Goal: Find specific page/section: Find specific page/section

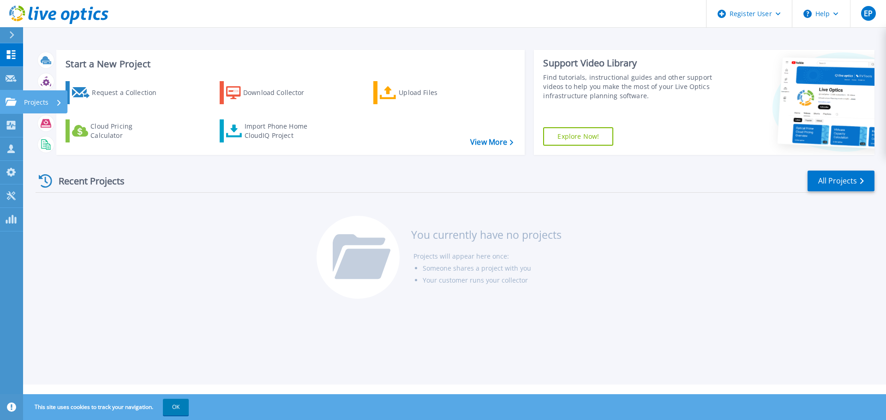
click at [8, 104] on icon at bounding box center [11, 102] width 11 height 8
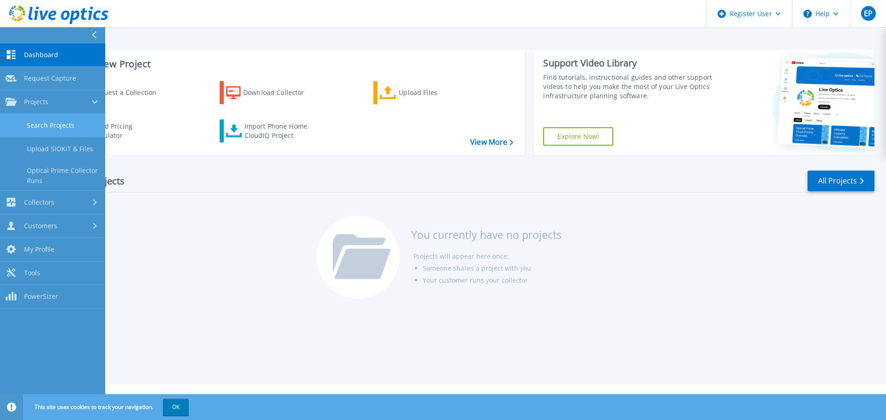
click at [46, 121] on link "Search Projects" at bounding box center [52, 126] width 105 height 24
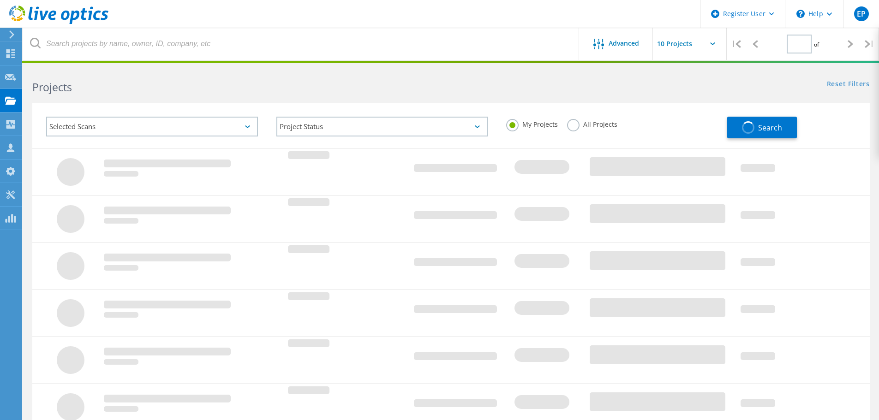
type input "1"
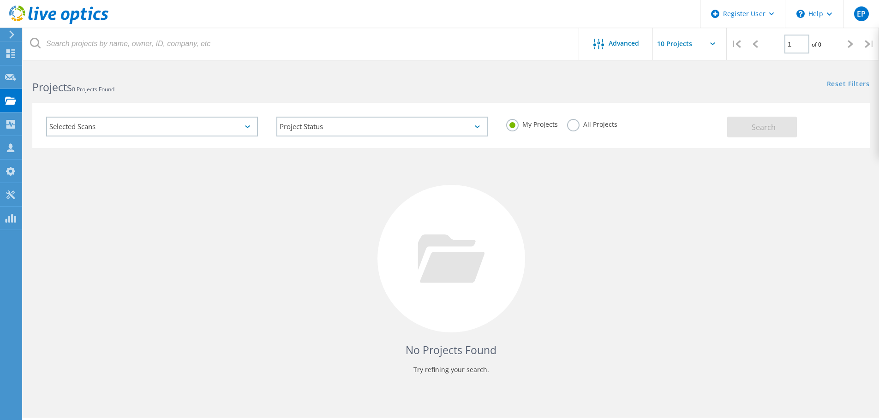
click at [567, 125] on label "All Projects" at bounding box center [592, 123] width 50 height 9
click at [0, 0] on input "All Projects" at bounding box center [0, 0] width 0 height 0
click at [734, 124] on button "Search" at bounding box center [762, 127] width 70 height 21
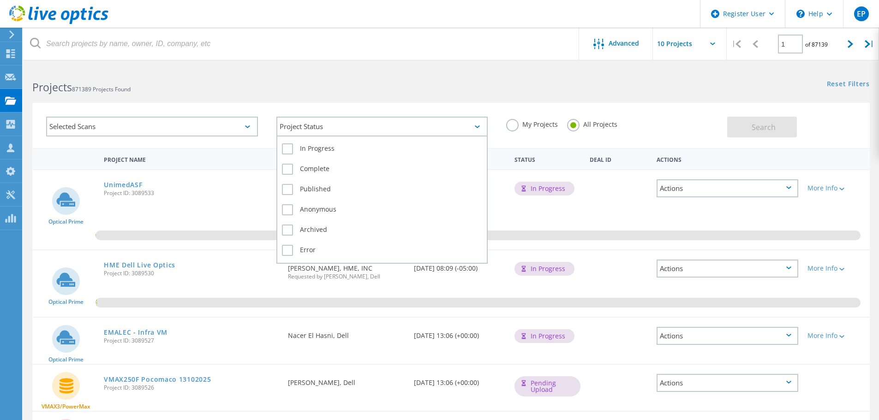
click at [322, 120] on div "Project Status" at bounding box center [382, 127] width 212 height 20
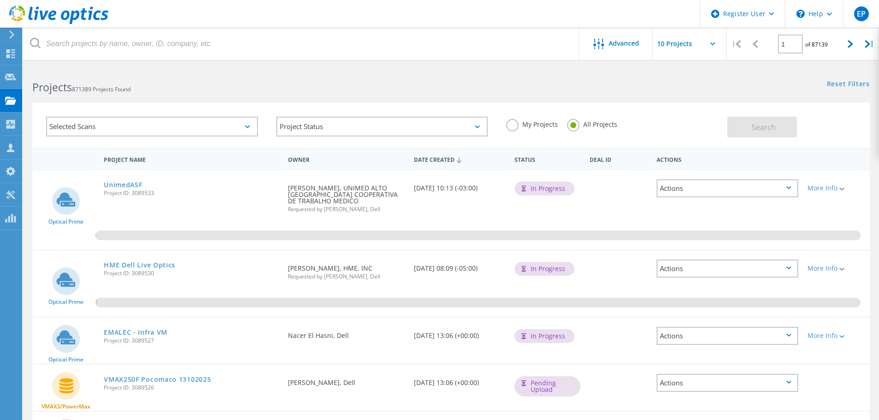
click at [137, 124] on div "Selected Scans" at bounding box center [152, 127] width 212 height 20
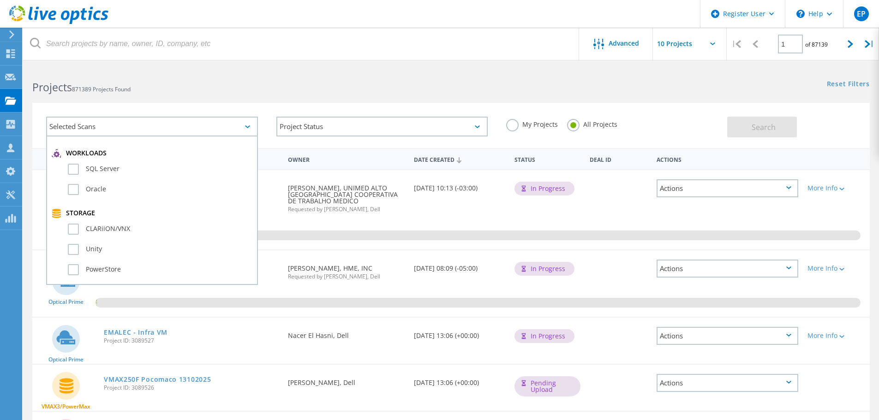
scroll to position [138, 0]
click at [74, 227] on label "CLARiiON/VNX" at bounding box center [160, 231] width 185 height 11
click at [0, 0] on input "CLARiiON/VNX" at bounding box center [0, 0] width 0 height 0
click at [61, 218] on div "Storage" at bounding box center [152, 215] width 201 height 9
click at [58, 217] on use at bounding box center [56, 215] width 9 height 9
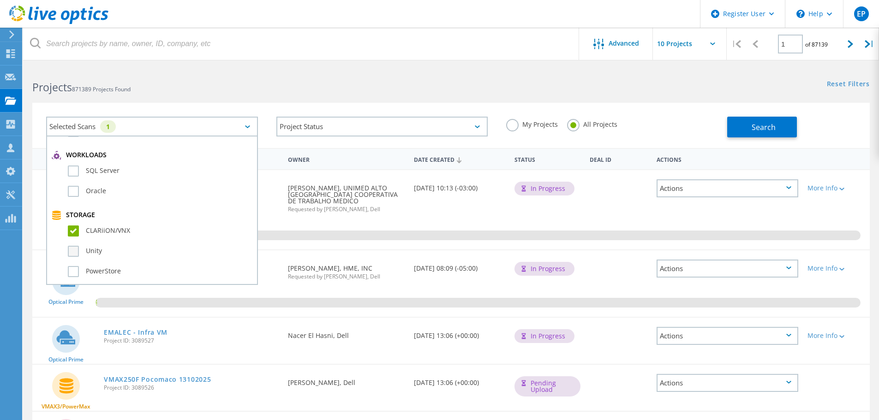
click at [73, 247] on label "Unity" at bounding box center [160, 251] width 185 height 11
click at [0, 0] on input "Unity" at bounding box center [0, 0] width 0 height 0
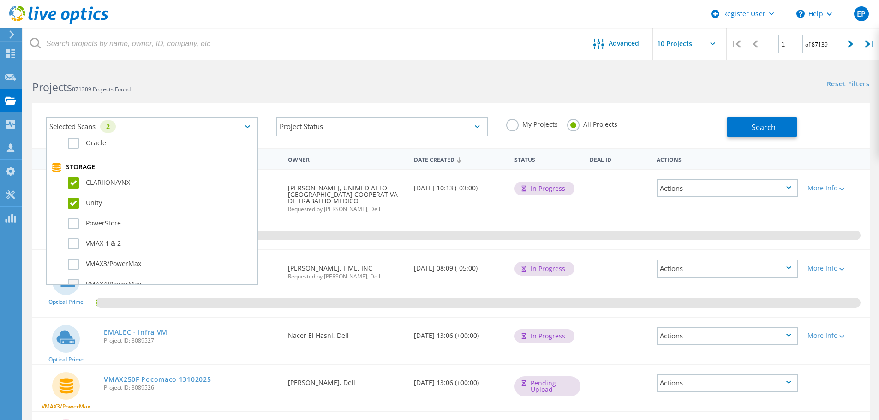
scroll to position [231, 0]
click at [73, 179] on label "PowerStore" at bounding box center [160, 179] width 185 height 11
click at [0, 0] on input "PowerStore" at bounding box center [0, 0] width 0 height 0
click at [77, 197] on label "VMAX 1 & 2" at bounding box center [160, 199] width 185 height 11
click at [0, 0] on input "VMAX 1 & 2" at bounding box center [0, 0] width 0 height 0
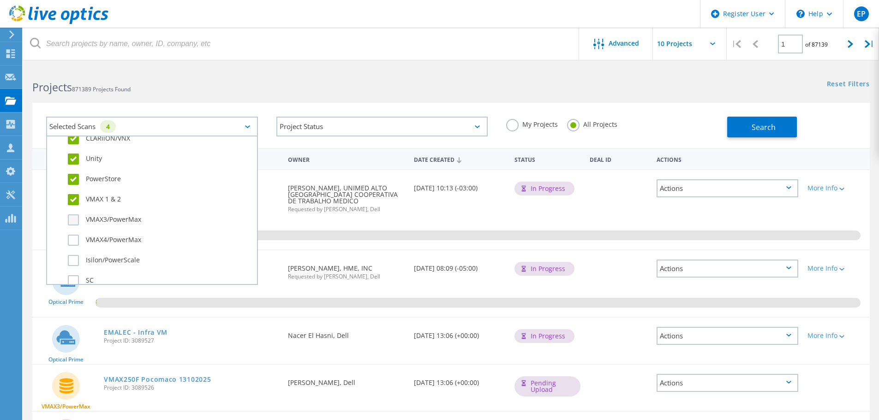
click at [73, 222] on label "VMAX3/PowerMax" at bounding box center [160, 220] width 185 height 11
click at [0, 0] on input "VMAX3/PowerMax" at bounding box center [0, 0] width 0 height 0
click at [237, 96] on div "Selected Scans 5 Server & Cloud Optical Prime AWS Azure Nutanix RVTools Kuberne…" at bounding box center [451, 119] width 856 height 57
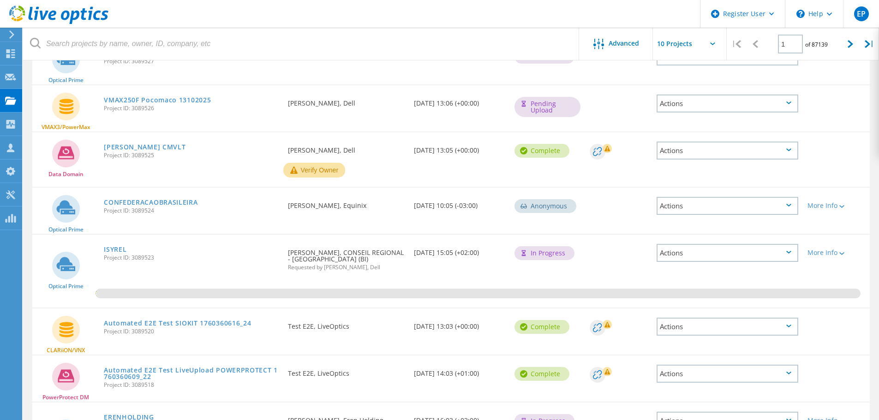
scroll to position [323, 0]
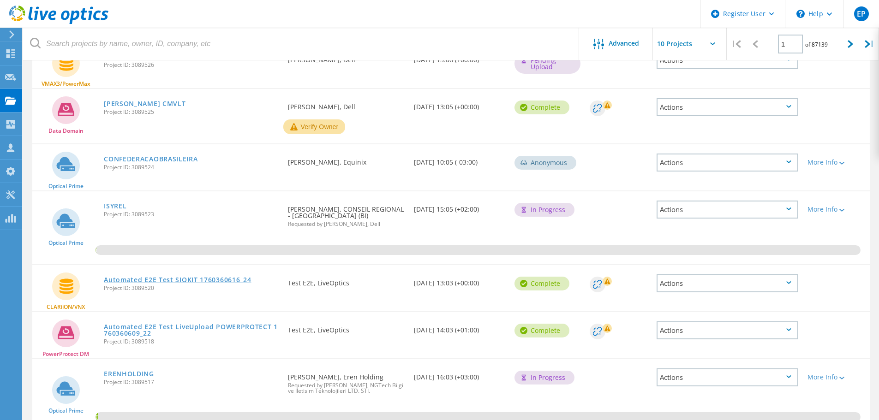
click at [172, 282] on link "Automated E2E Test SIOKIT 1760360616_24" at bounding box center [177, 280] width 147 height 6
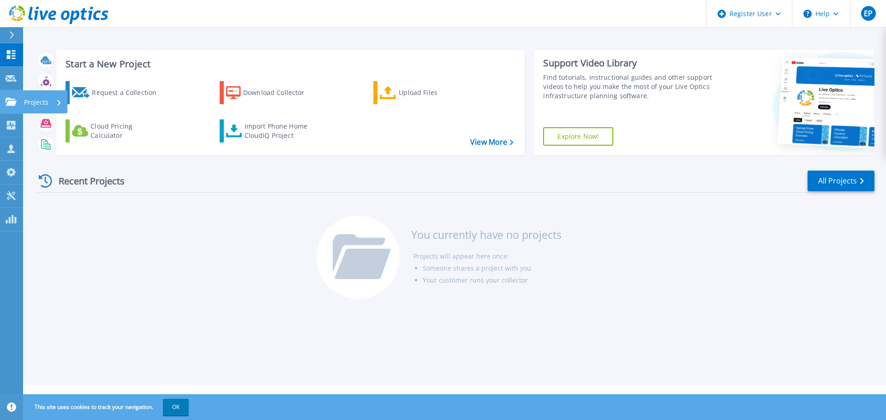
click at [6, 104] on icon at bounding box center [11, 102] width 11 height 8
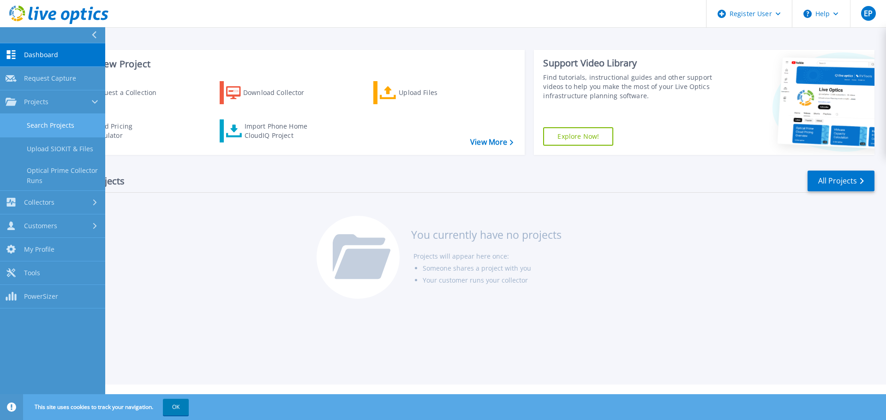
click at [48, 129] on link "Search Projects" at bounding box center [52, 126] width 105 height 24
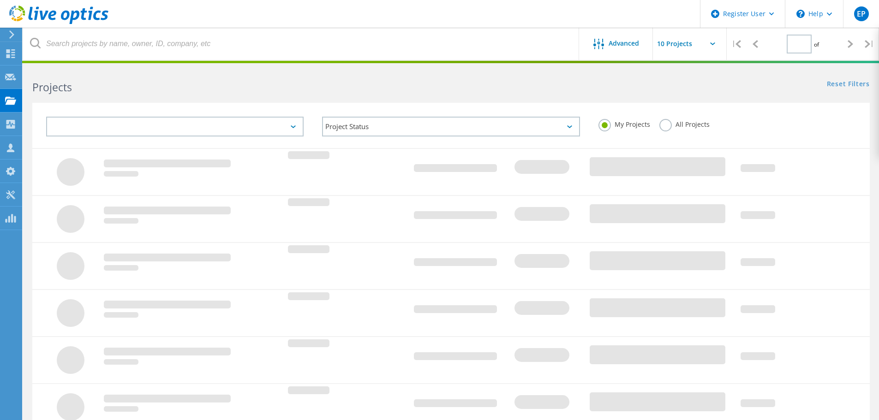
type input "1"
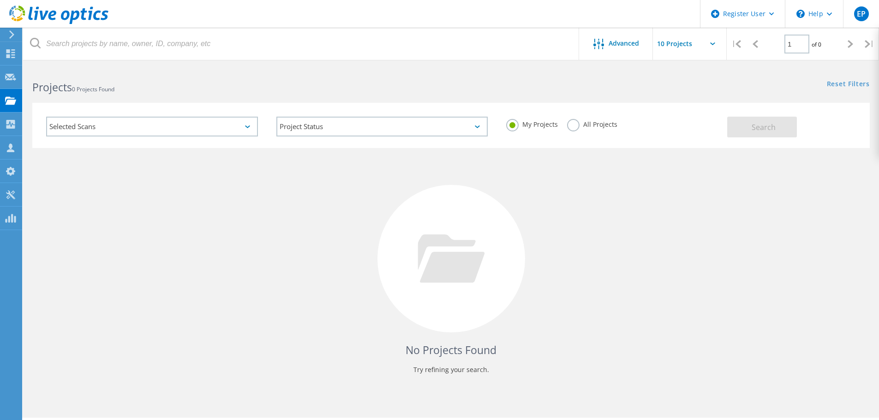
click at [567, 124] on label "All Projects" at bounding box center [592, 123] width 50 height 9
click at [0, 0] on input "All Projects" at bounding box center [0, 0] width 0 height 0
click at [764, 125] on span "Search" at bounding box center [764, 127] width 24 height 10
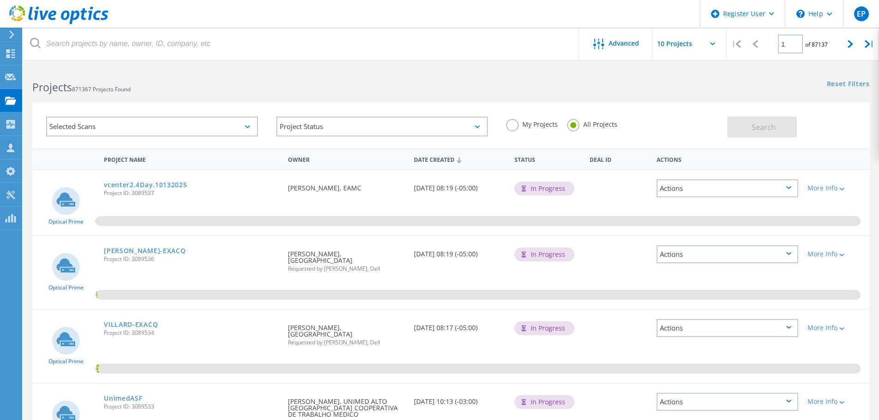
scroll to position [419, 0]
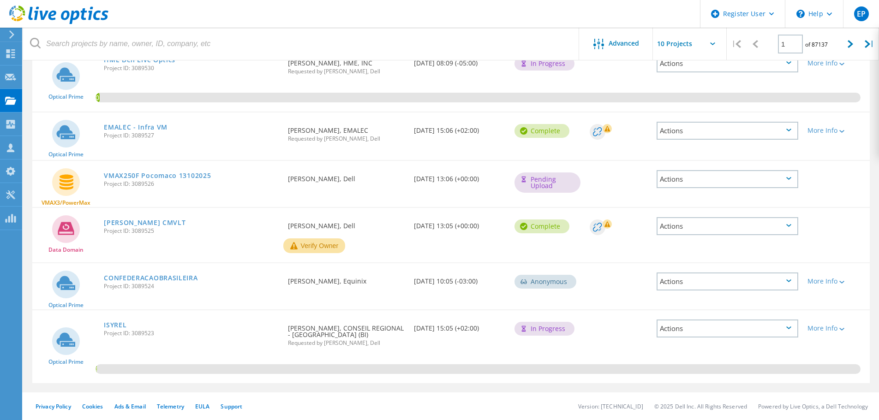
drag, startPoint x: 132, startPoint y: 185, endPoint x: 153, endPoint y: 185, distance: 20.8
click at [153, 185] on span "Project ID: 3089526" at bounding box center [191, 184] width 175 height 6
copy span "3089526"
click at [189, 175] on link "VMAX250F Pocomaco 13102025" at bounding box center [157, 176] width 107 height 6
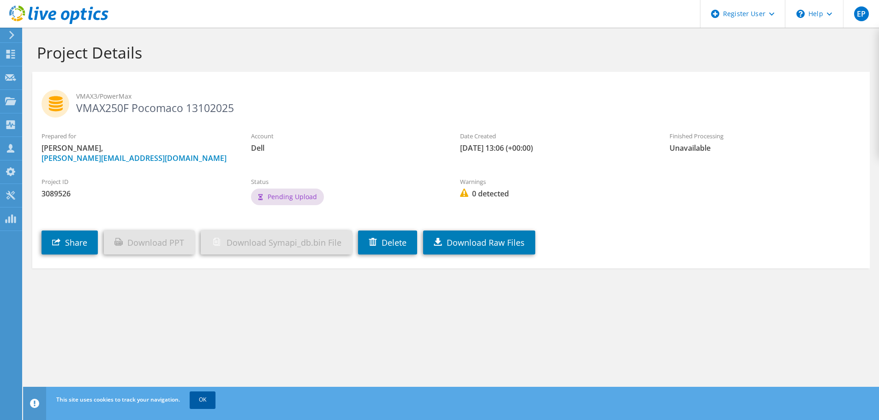
click at [211, 406] on link "OK" at bounding box center [203, 400] width 26 height 17
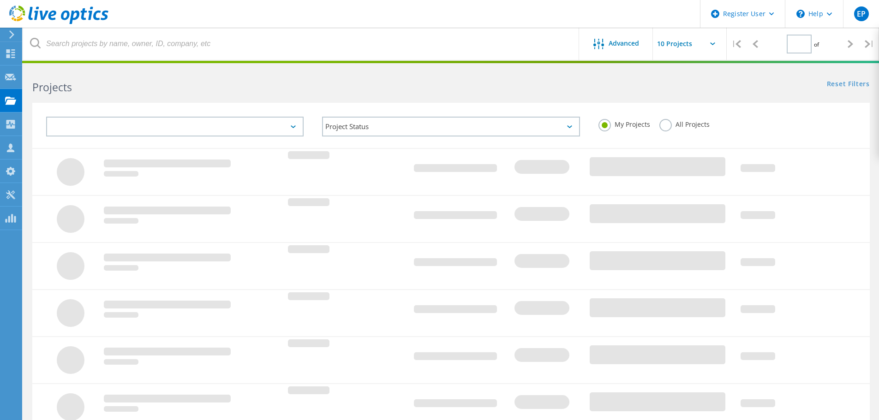
type input "1"
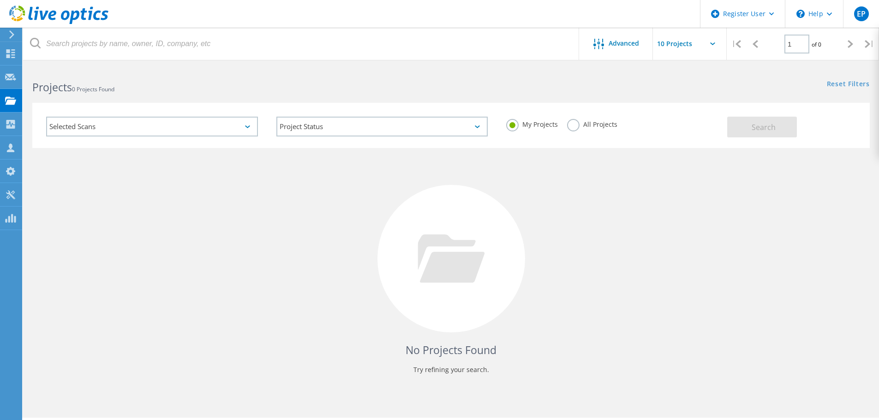
click at [569, 126] on label "All Projects" at bounding box center [592, 123] width 50 height 9
click at [0, 0] on input "All Projects" at bounding box center [0, 0] width 0 height 0
click at [756, 121] on button "Search" at bounding box center [762, 127] width 70 height 21
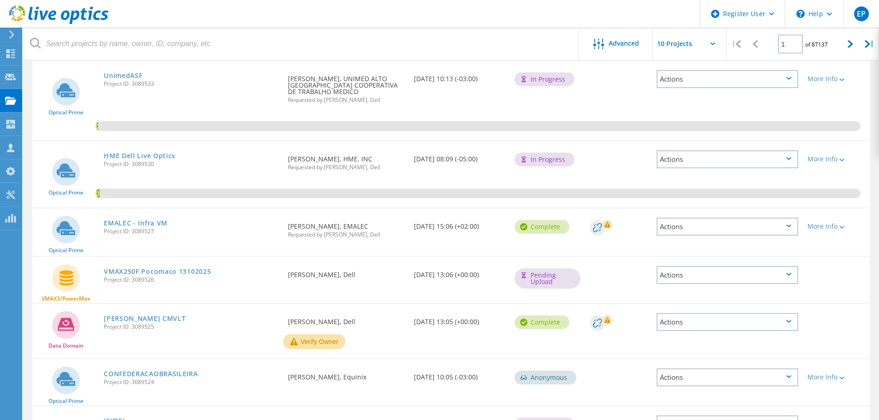
scroll to position [419, 0]
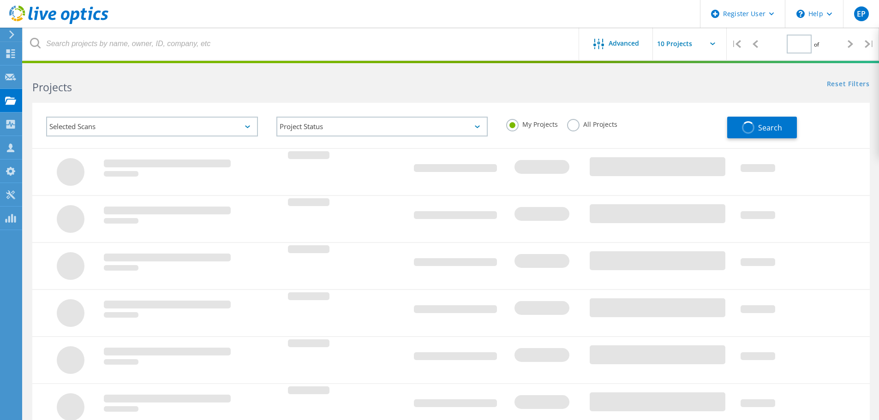
type input "1"
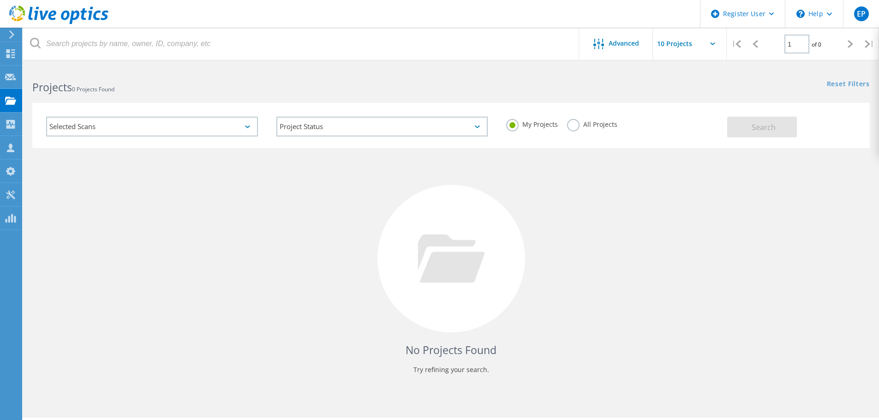
click at [573, 124] on label "All Projects" at bounding box center [592, 123] width 50 height 9
click at [0, 0] on input "All Projects" at bounding box center [0, 0] width 0 height 0
drag, startPoint x: 721, startPoint y: 132, endPoint x: 757, endPoint y: 132, distance: 36.0
click at [722, 132] on div "My Projects All Projects" at bounding box center [612, 125] width 230 height 34
click at [757, 132] on span "Search" at bounding box center [764, 127] width 24 height 10
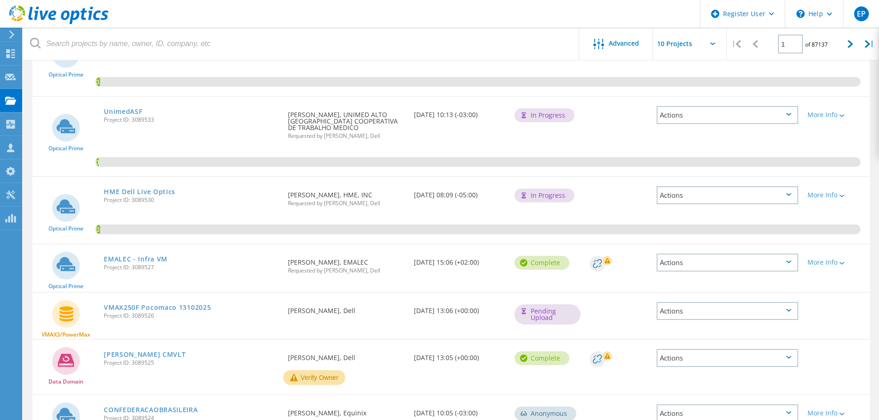
scroll to position [401, 0]
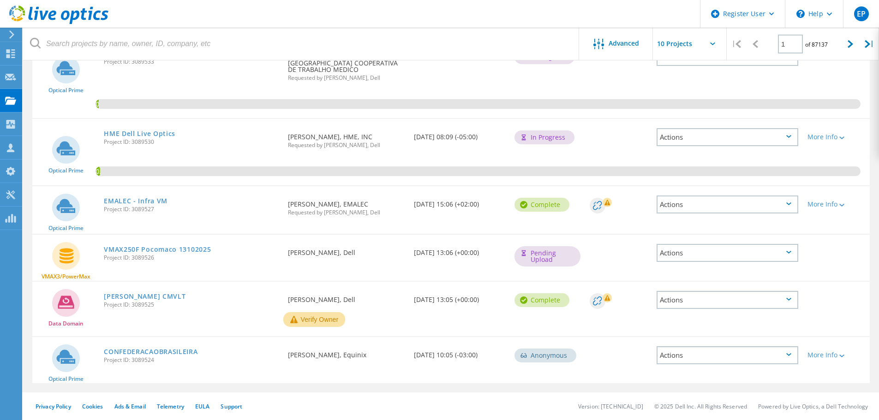
click at [141, 259] on span "Project ID: 3089526" at bounding box center [191, 258] width 175 height 6
copy span "3089526"
